Goal: Information Seeking & Learning: Check status

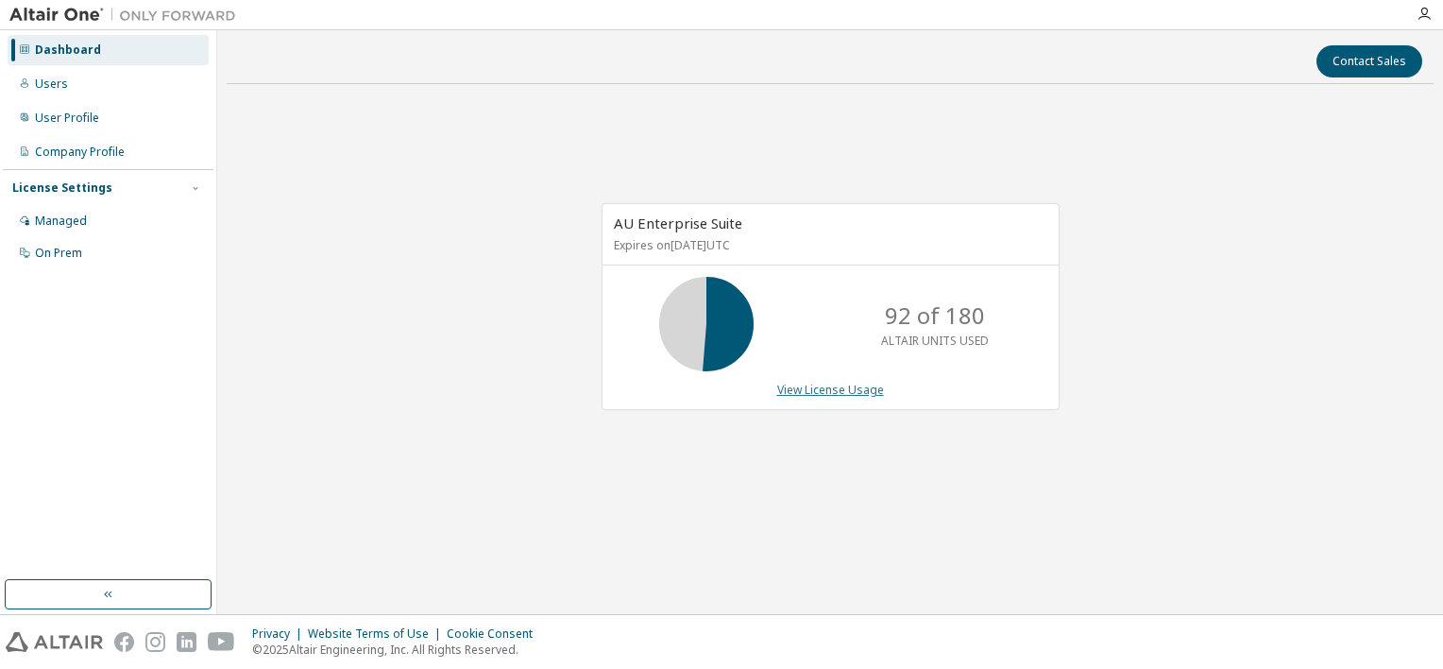
click at [822, 389] on link "View License Usage" at bounding box center [830, 390] width 107 height 16
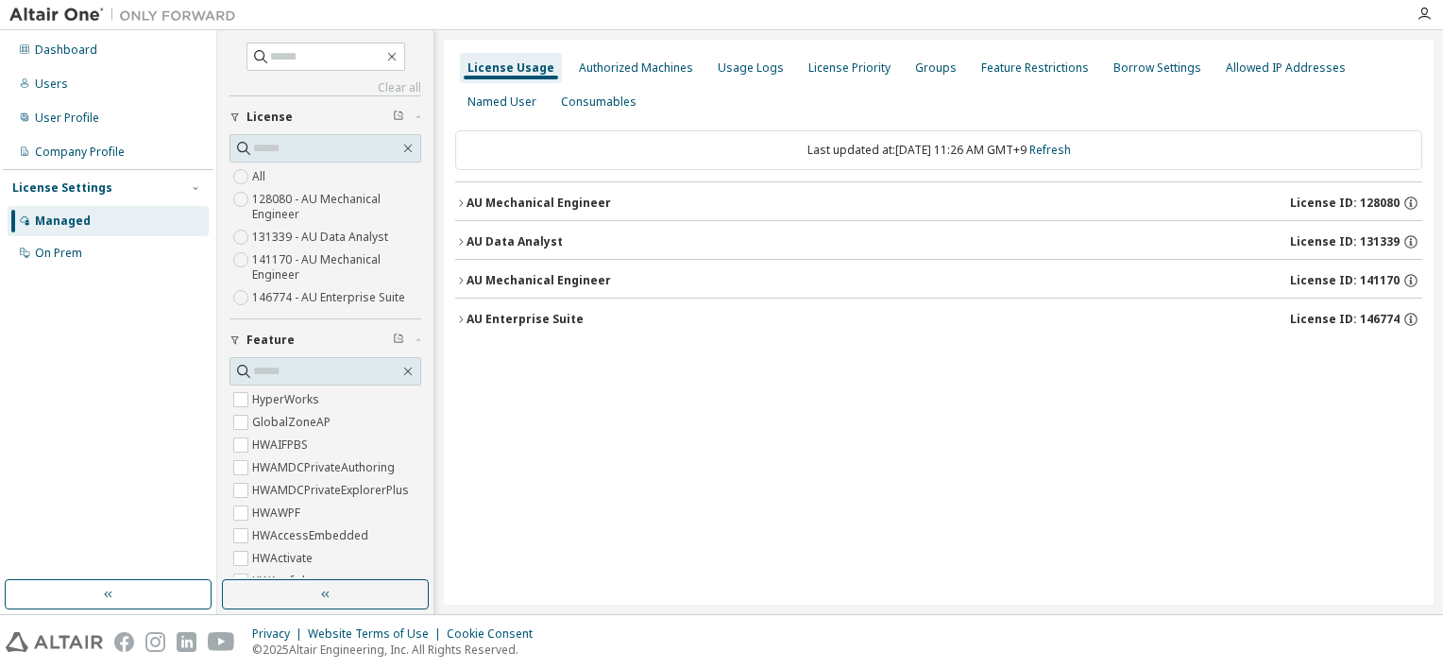
click at [466, 316] on icon "button" at bounding box center [460, 319] width 11 height 11
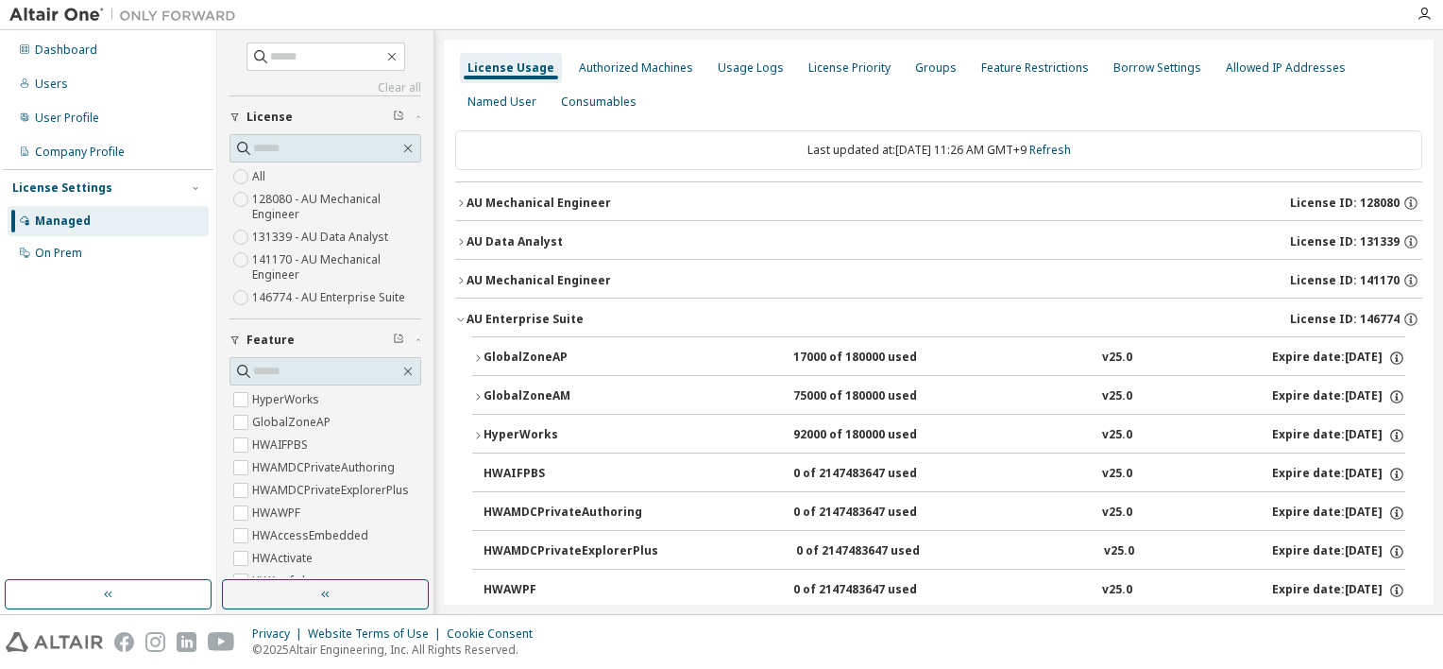
click at [479, 365] on button "GlobalZoneAP 17000 of 180000 used v25.0 Expire date: 2025-10-01" at bounding box center [938, 358] width 933 height 42
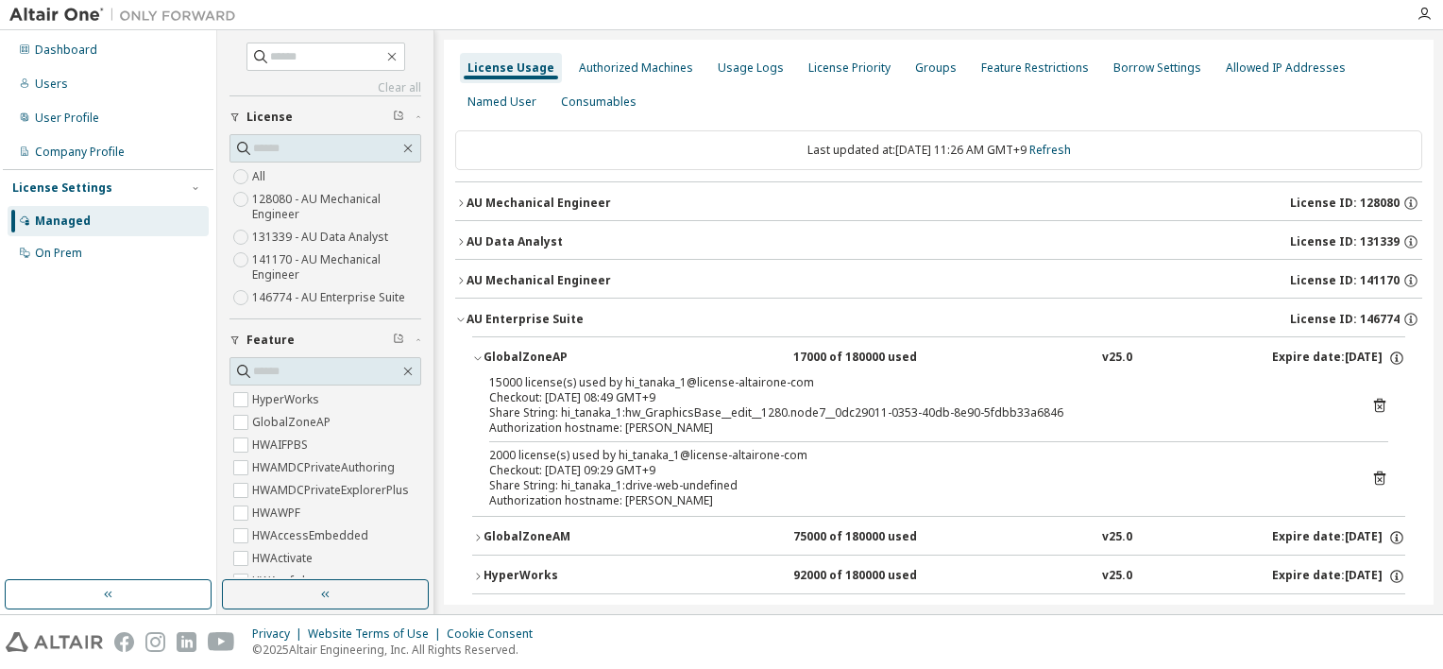
click at [480, 361] on icon "button" at bounding box center [477, 357] width 11 height 11
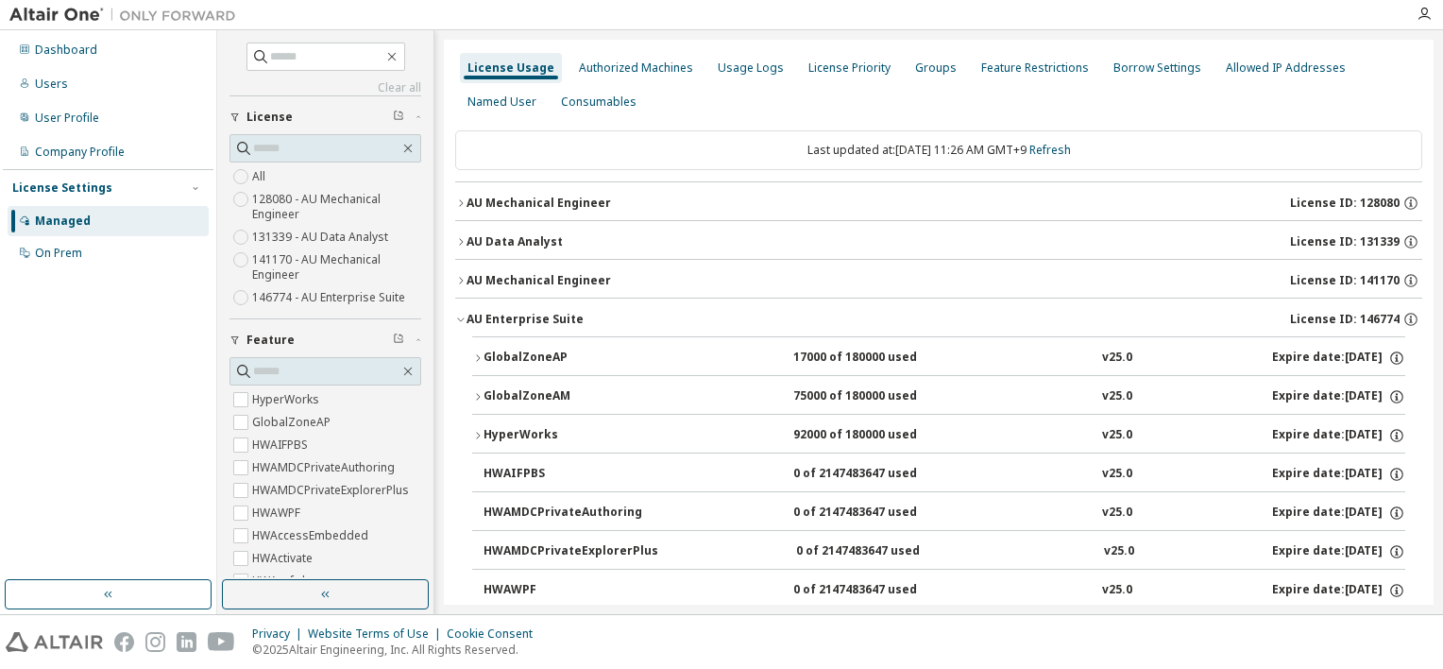
click at [478, 434] on icon "button" at bounding box center [477, 435] width 11 height 11
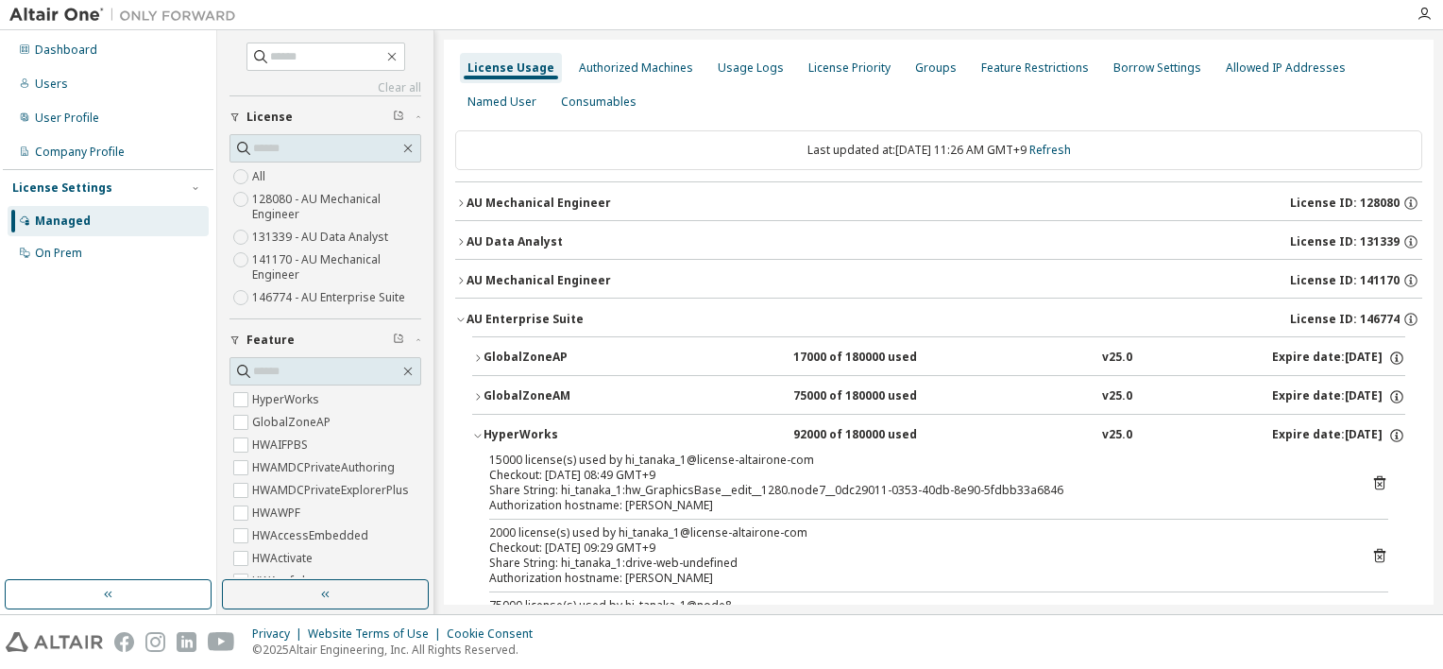
click at [479, 434] on icon "button" at bounding box center [477, 436] width 7 height 4
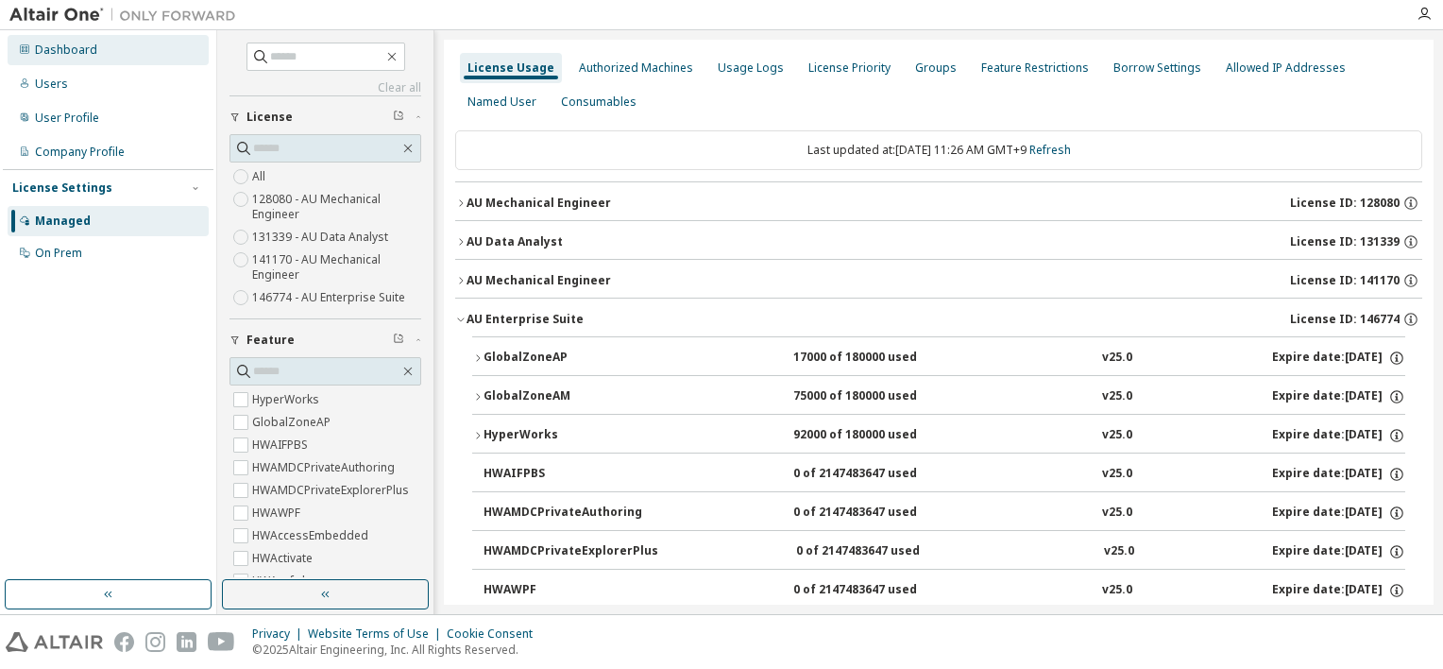
click at [57, 61] on div "Dashboard" at bounding box center [108, 50] width 201 height 30
